Goal: Information Seeking & Learning: Learn about a topic

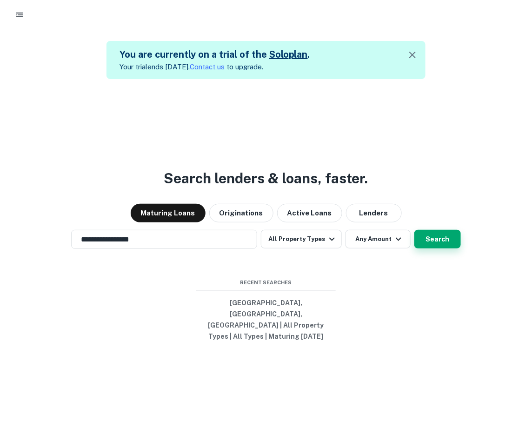
click at [442, 248] on button "Search" at bounding box center [437, 239] width 47 height 19
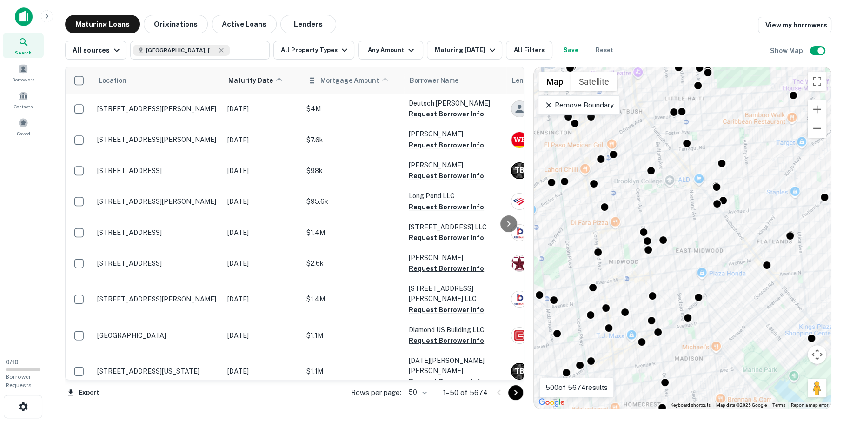
click at [365, 79] on span "Mortgage Amount" at bounding box center [356, 80] width 71 height 11
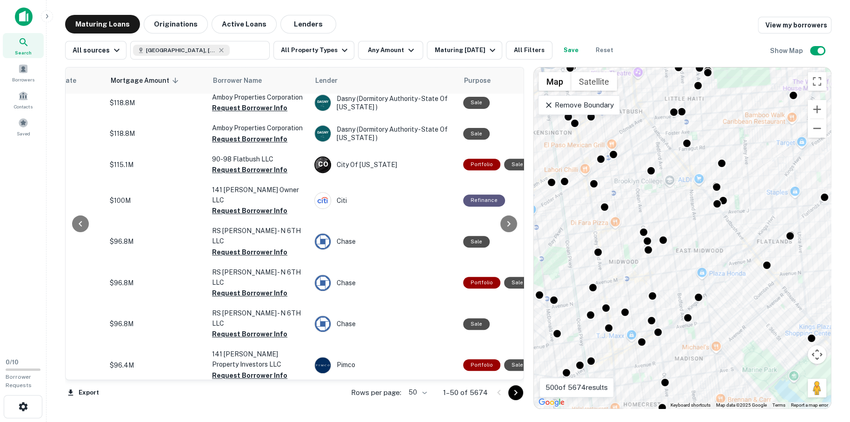
scroll to position [325, 0]
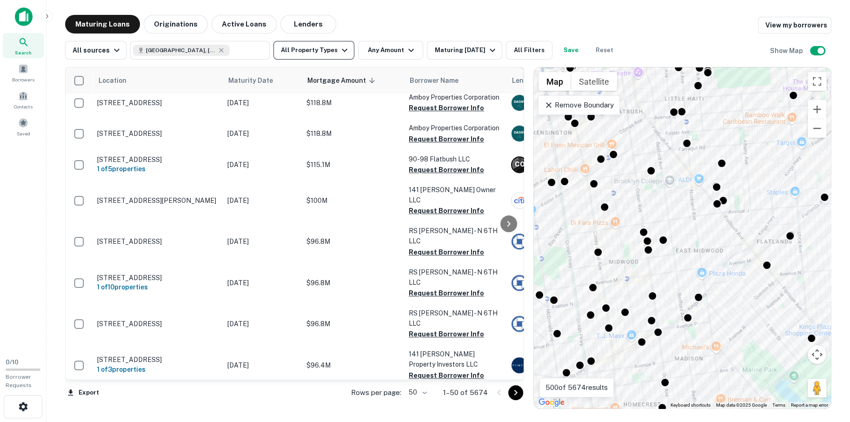
click at [323, 50] on button "All Property Types" at bounding box center [314, 50] width 81 height 19
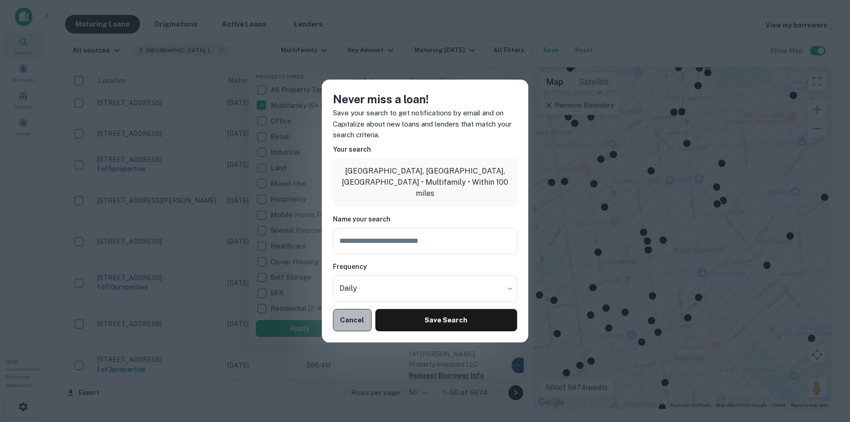
click at [349, 315] on button "Cancel" at bounding box center [352, 320] width 39 height 22
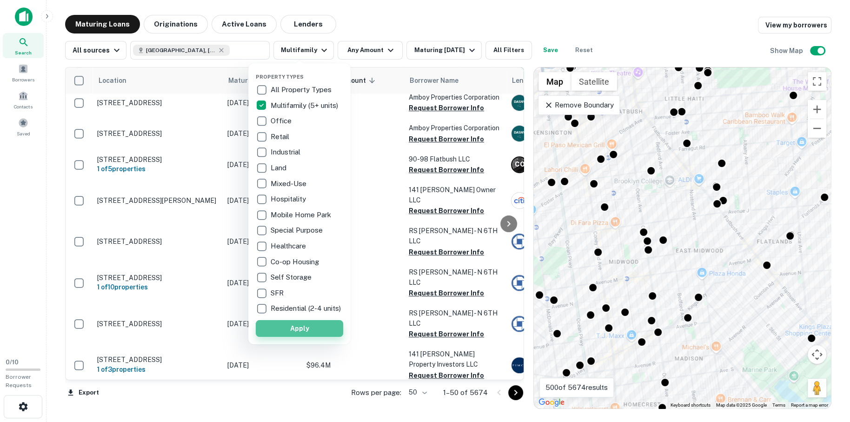
click at [315, 335] on button "Apply" at bounding box center [299, 328] width 87 height 17
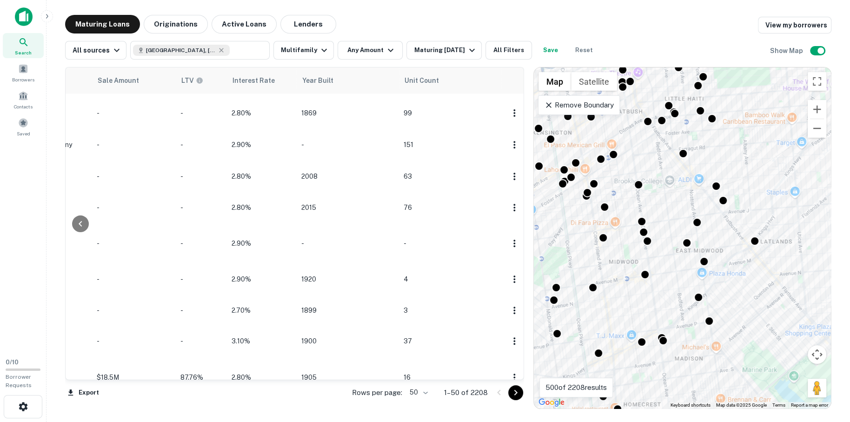
scroll to position [325, 801]
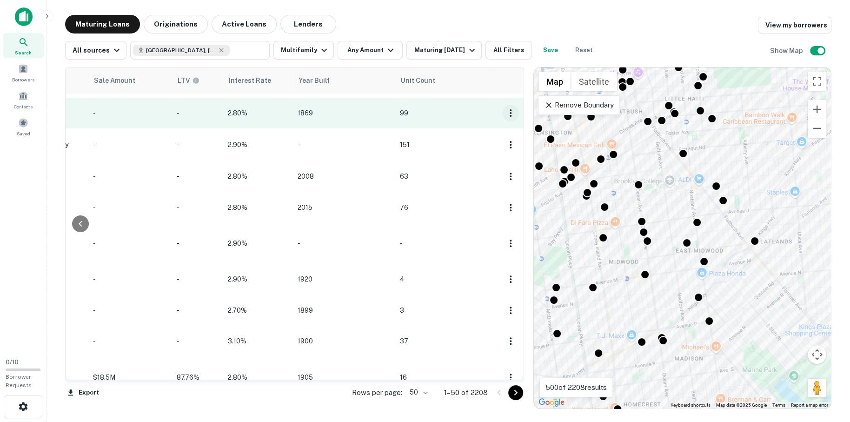
click at [505, 107] on icon "button" at bounding box center [510, 112] width 11 height 11
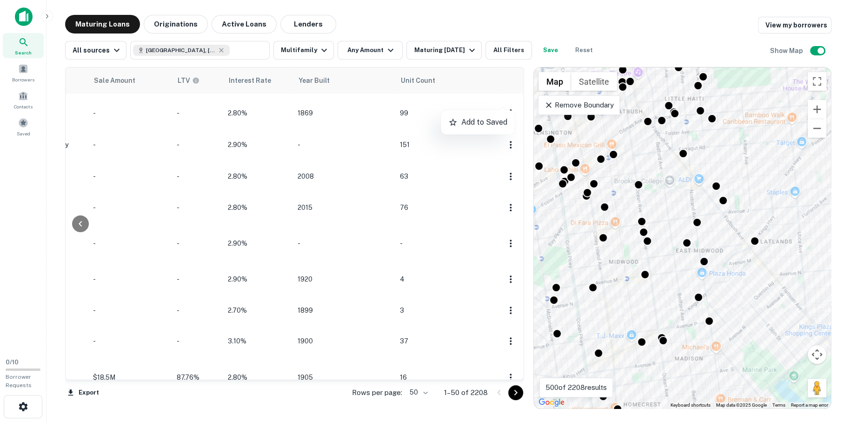
click at [504, 105] on div at bounding box center [425, 211] width 850 height 422
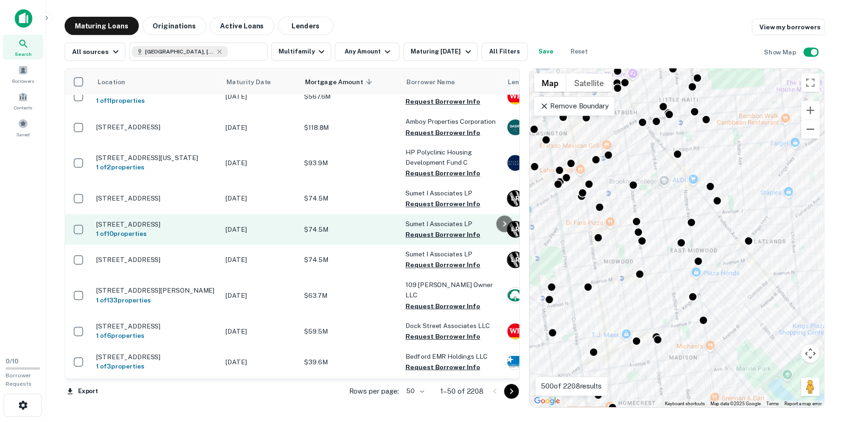
scroll to position [0, 0]
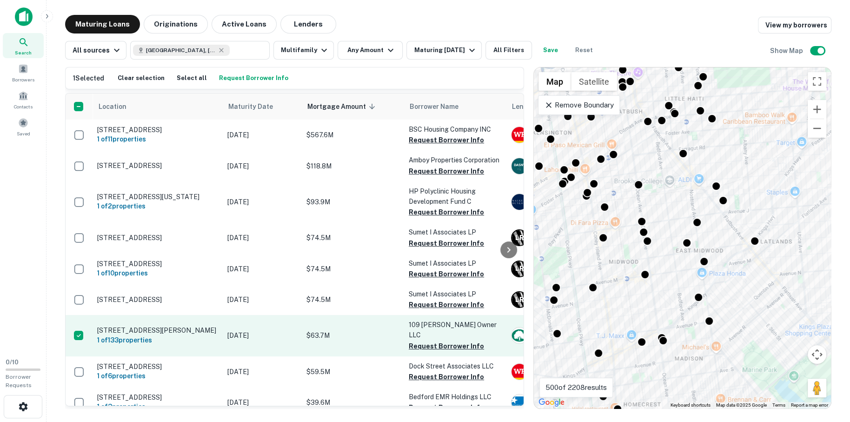
click at [116, 326] on p "[STREET_ADDRESS][PERSON_NAME]" at bounding box center [157, 330] width 121 height 8
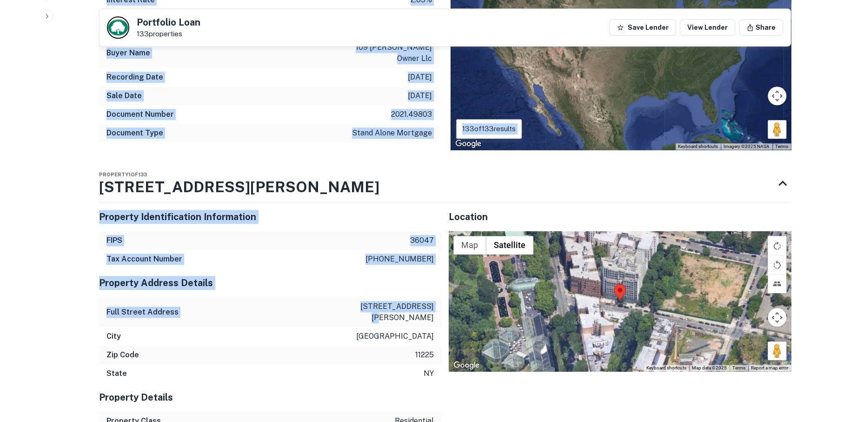
scroll to position [434, 0]
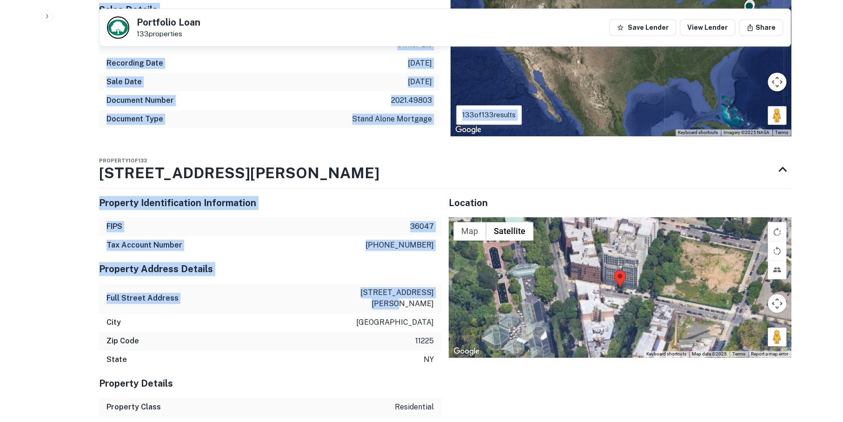
drag, startPoint x: 341, startPoint y: 182, endPoint x: 422, endPoint y: 294, distance: 137.9
click at [532, 287] on div at bounding box center [620, 287] width 342 height 140
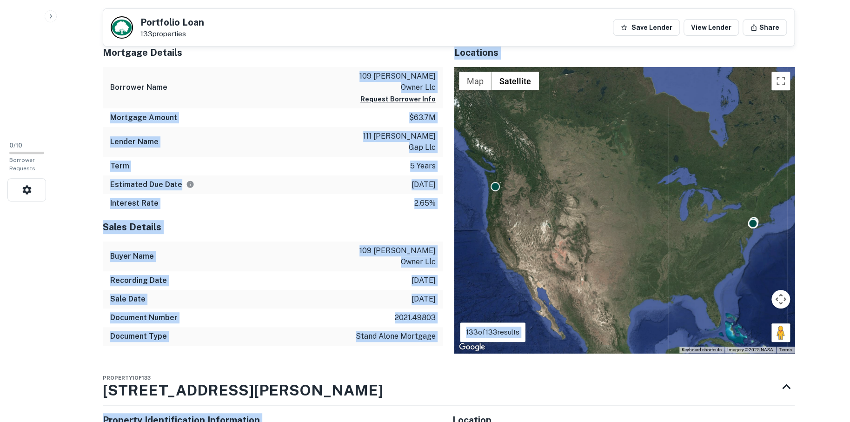
scroll to position [0, 0]
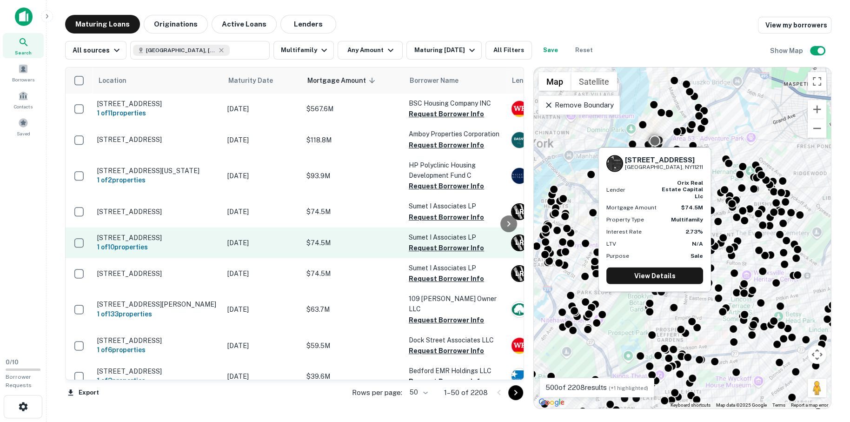
scroll to position [108, 0]
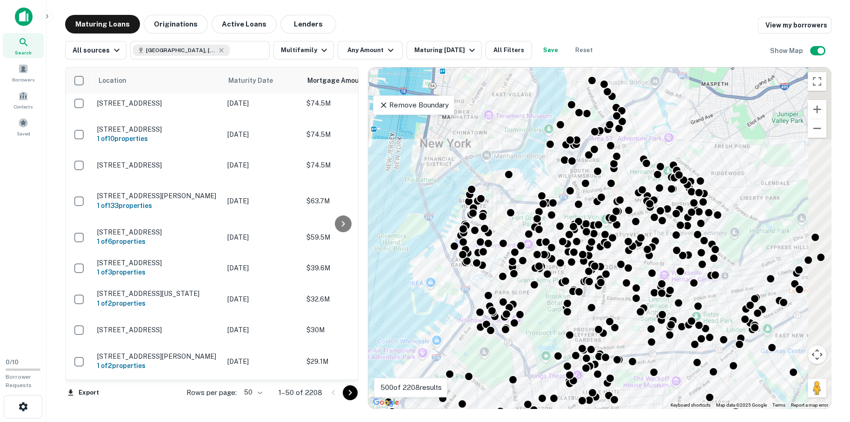
drag, startPoint x: 527, startPoint y: 166, endPoint x: 360, endPoint y: 211, distance: 173.4
click at [359, 213] on div at bounding box center [363, 238] width 9 height 342
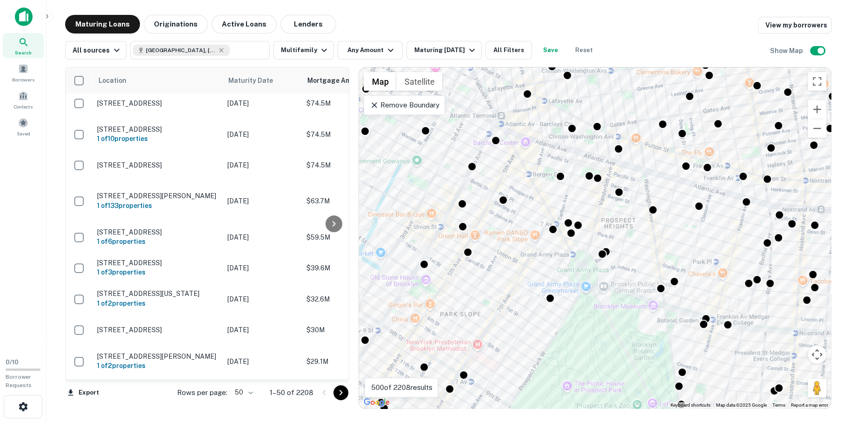
drag, startPoint x: 433, startPoint y: 288, endPoint x: 484, endPoint y: 279, distance: 52.5
click at [484, 279] on div "To activate drag with keyboard, press Alt + Enter. Once in keyboard drag state,…" at bounding box center [595, 237] width 472 height 341
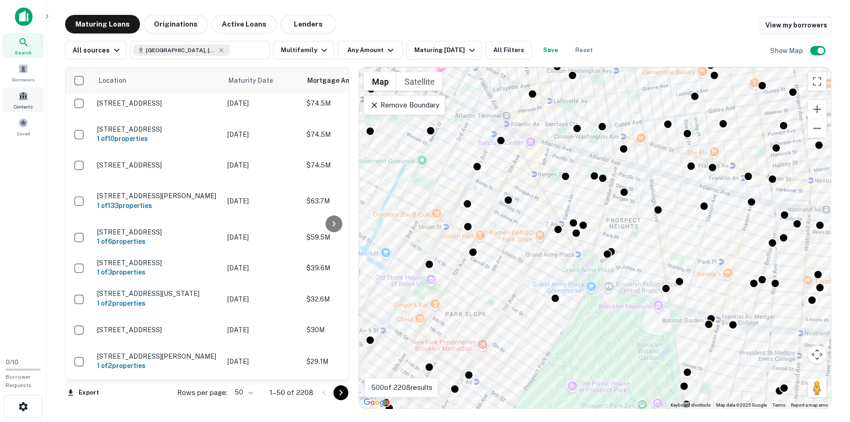
click at [24, 97] on span at bounding box center [23, 96] width 10 height 10
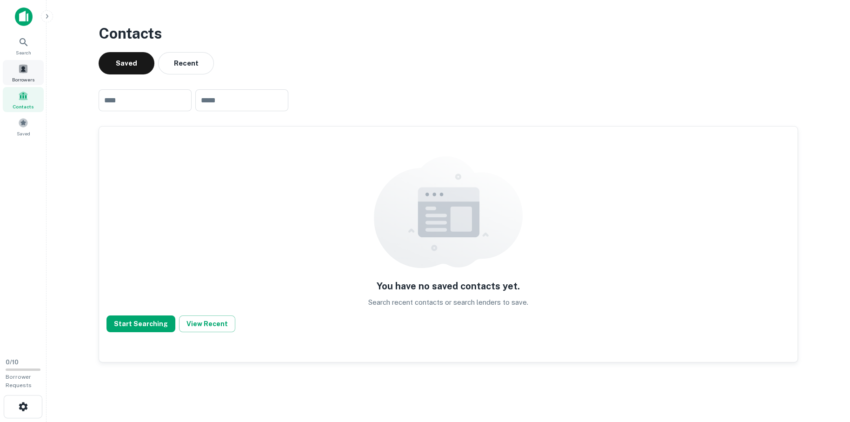
click at [20, 67] on span at bounding box center [23, 69] width 10 height 10
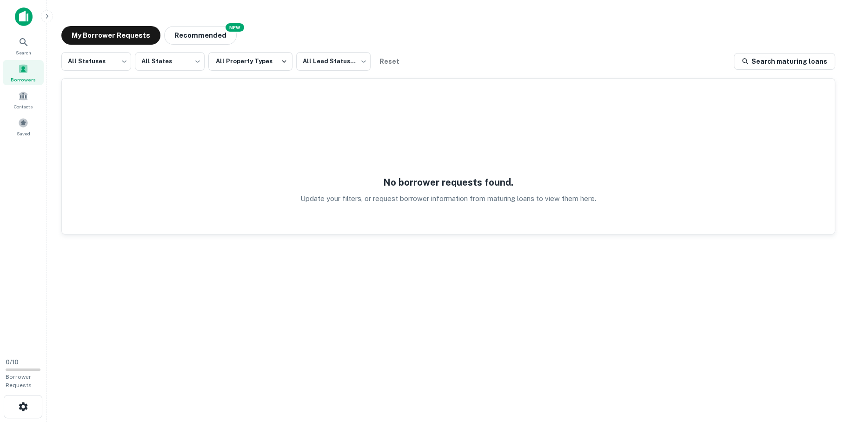
click at [27, 20] on img at bounding box center [24, 16] width 18 height 19
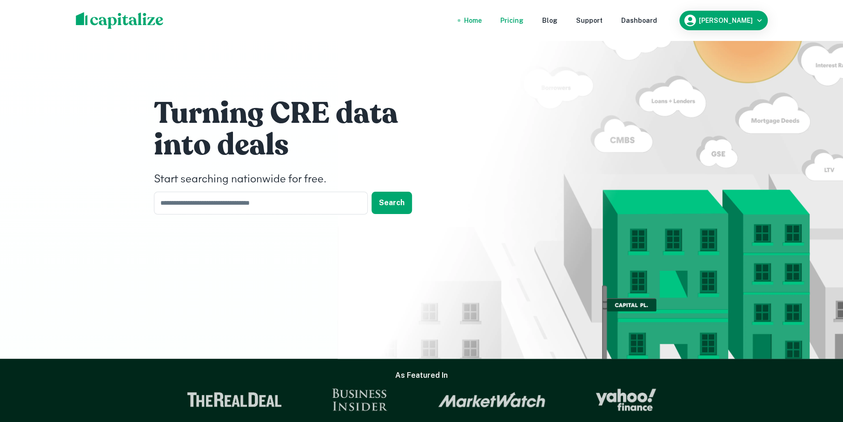
click at [524, 20] on div "Pricing" at bounding box center [512, 20] width 23 height 10
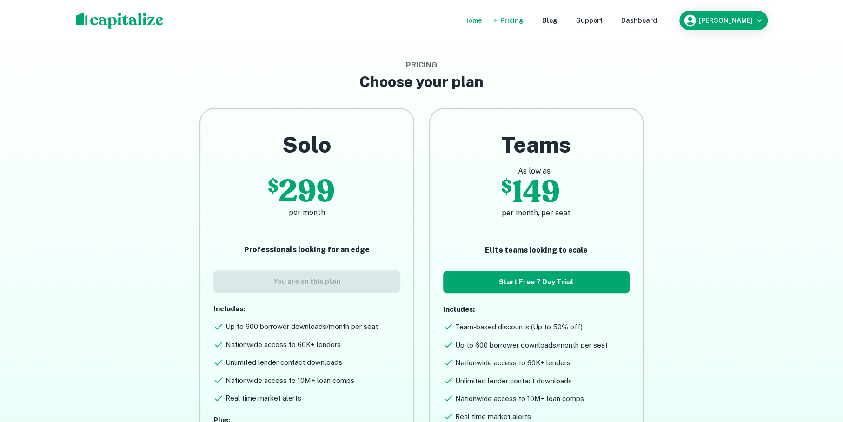
click at [482, 17] on div "Home" at bounding box center [473, 20] width 18 height 10
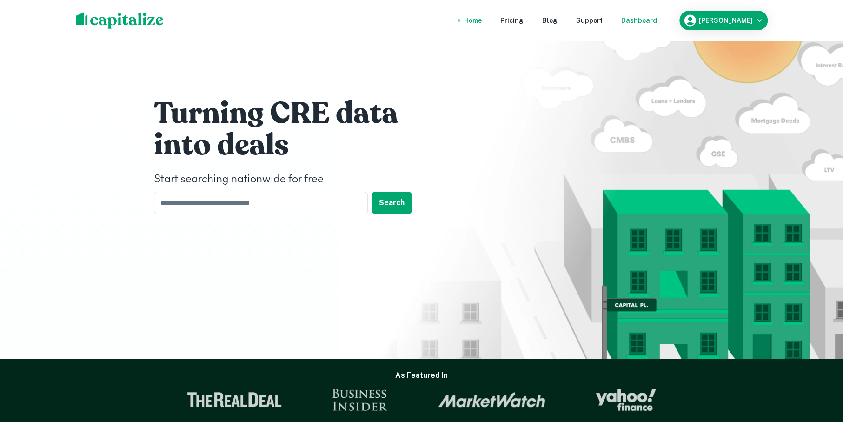
click at [657, 20] on div "Dashboard" at bounding box center [639, 20] width 36 height 10
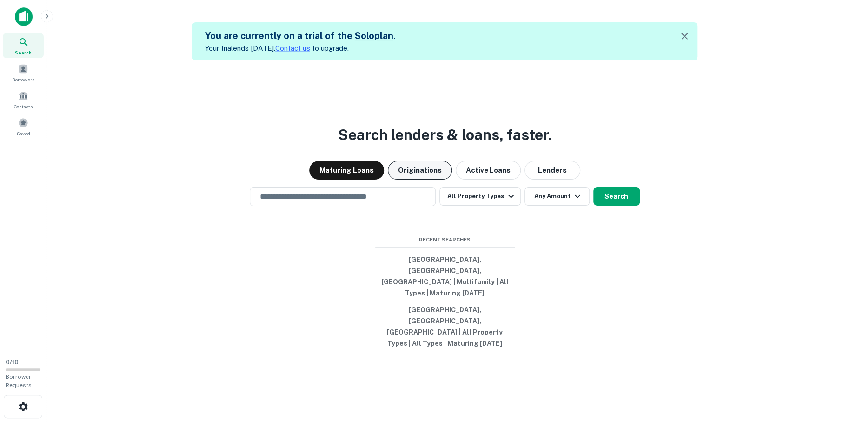
click at [434, 180] on button "Originations" at bounding box center [420, 170] width 64 height 19
click at [328, 202] on input "text" at bounding box center [343, 196] width 178 height 11
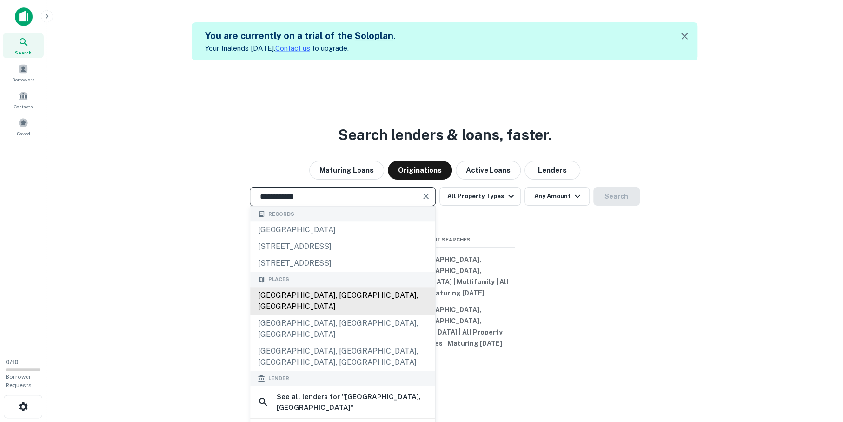
click at [286, 315] on div "[GEOGRAPHIC_DATA], [GEOGRAPHIC_DATA], [GEOGRAPHIC_DATA]" at bounding box center [342, 301] width 185 height 28
type input "**********"
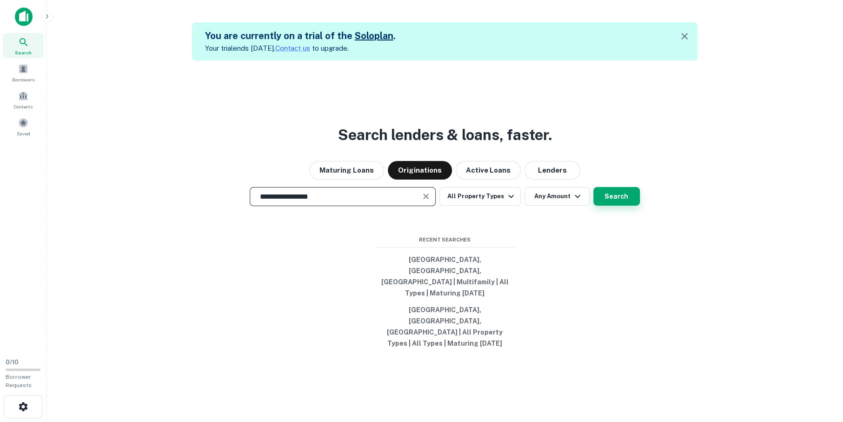
click at [621, 206] on button "Search" at bounding box center [617, 196] width 47 height 19
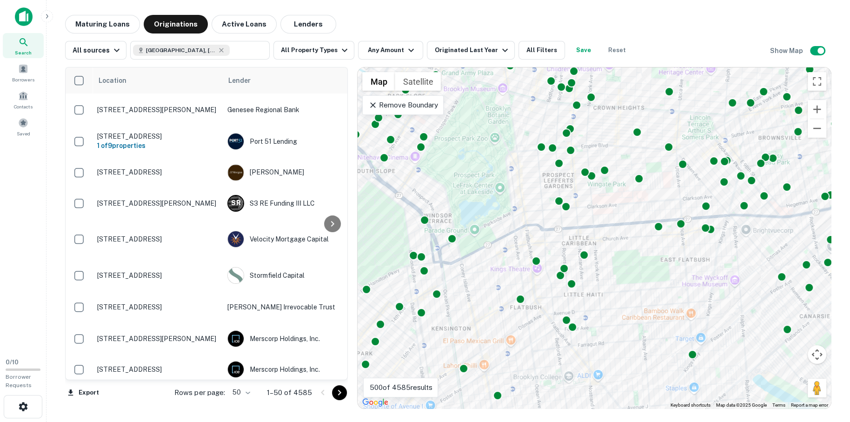
drag, startPoint x: 626, startPoint y: 278, endPoint x: 624, endPoint y: 355, distance: 77.2
click at [624, 355] on div "To activate drag with keyboard, press Alt + Enter. Once in keyboard drag state,…" at bounding box center [595, 237] width 474 height 341
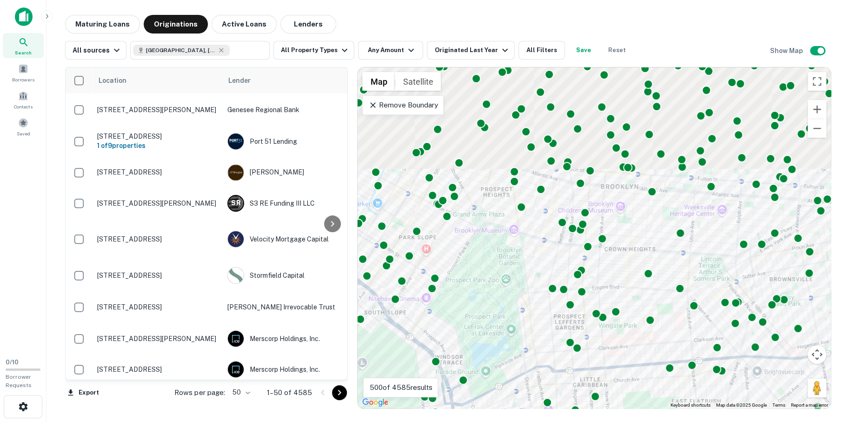
drag, startPoint x: 622, startPoint y: 220, endPoint x: 629, endPoint y: 342, distance: 122.5
click at [630, 346] on div "To activate drag with keyboard, press Alt + Enter. Once in keyboard drag state,…" at bounding box center [595, 237] width 474 height 341
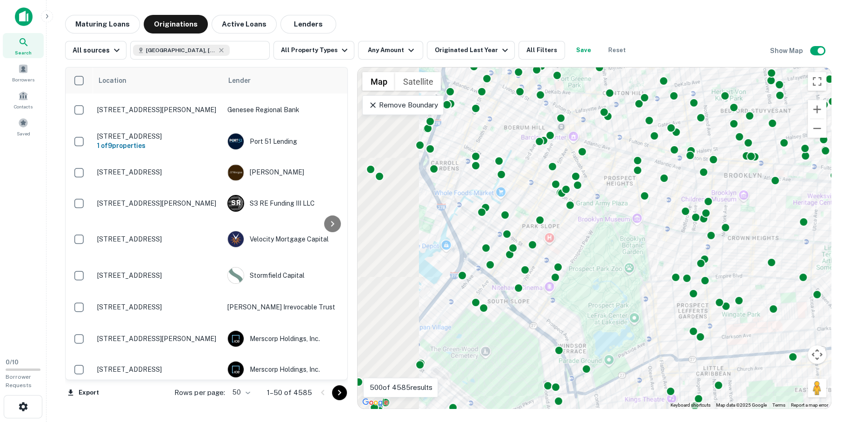
drag, startPoint x: 448, startPoint y: 249, endPoint x: 580, endPoint y: 242, distance: 132.8
click at [580, 242] on div "To activate drag with keyboard, press Alt + Enter. Once in keyboard drag state,…" at bounding box center [595, 237] width 474 height 341
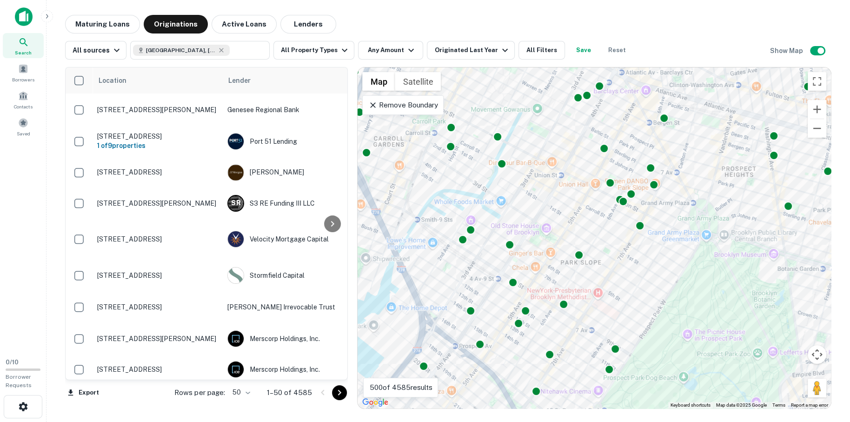
drag, startPoint x: 548, startPoint y: 221, endPoint x: 605, endPoint y: 240, distance: 60.2
click at [605, 240] on div "To activate drag with keyboard, press Alt + Enter. Once in keyboard drag state,…" at bounding box center [595, 237] width 474 height 341
